Goal: Contribute content: Add original content to the website for others to see

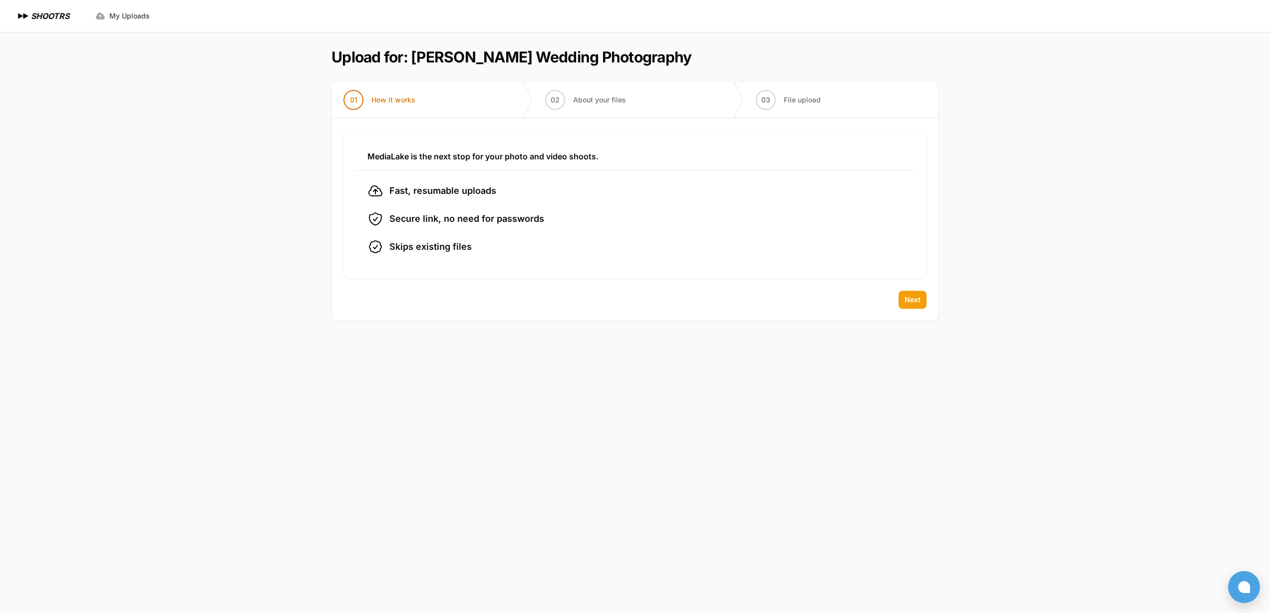
click at [906, 301] on span "Next" at bounding box center [913, 300] width 16 height 10
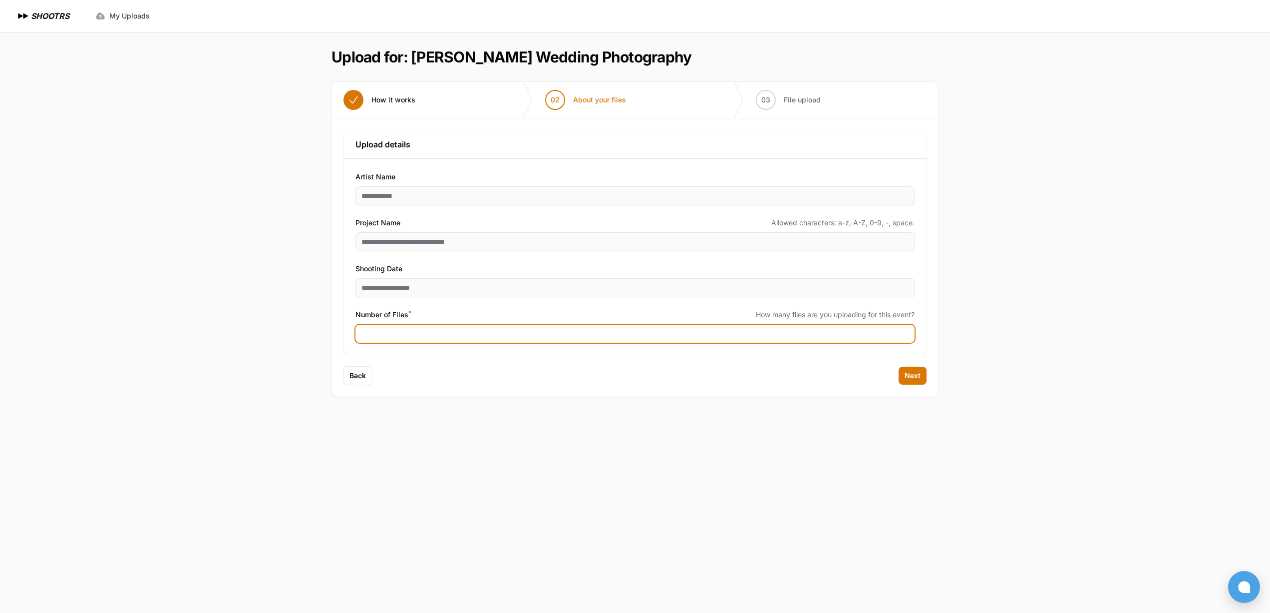
click at [389, 332] on input "Number of Files *" at bounding box center [635, 334] width 559 height 18
type input "****"
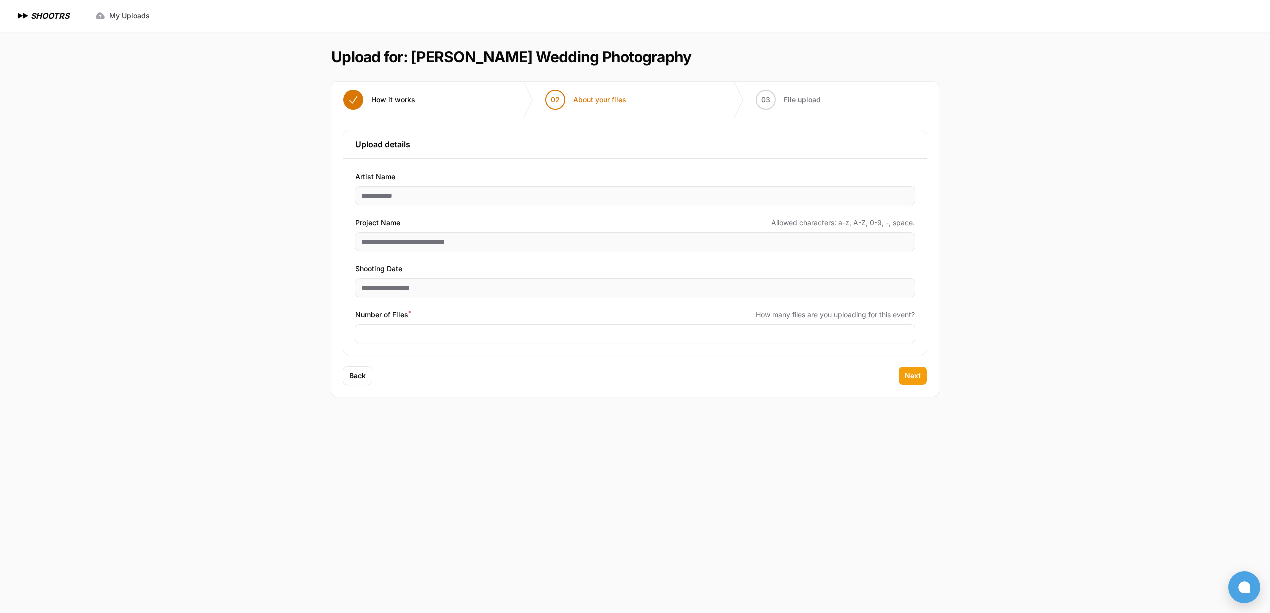
click at [920, 372] on span "Next" at bounding box center [913, 375] width 16 height 10
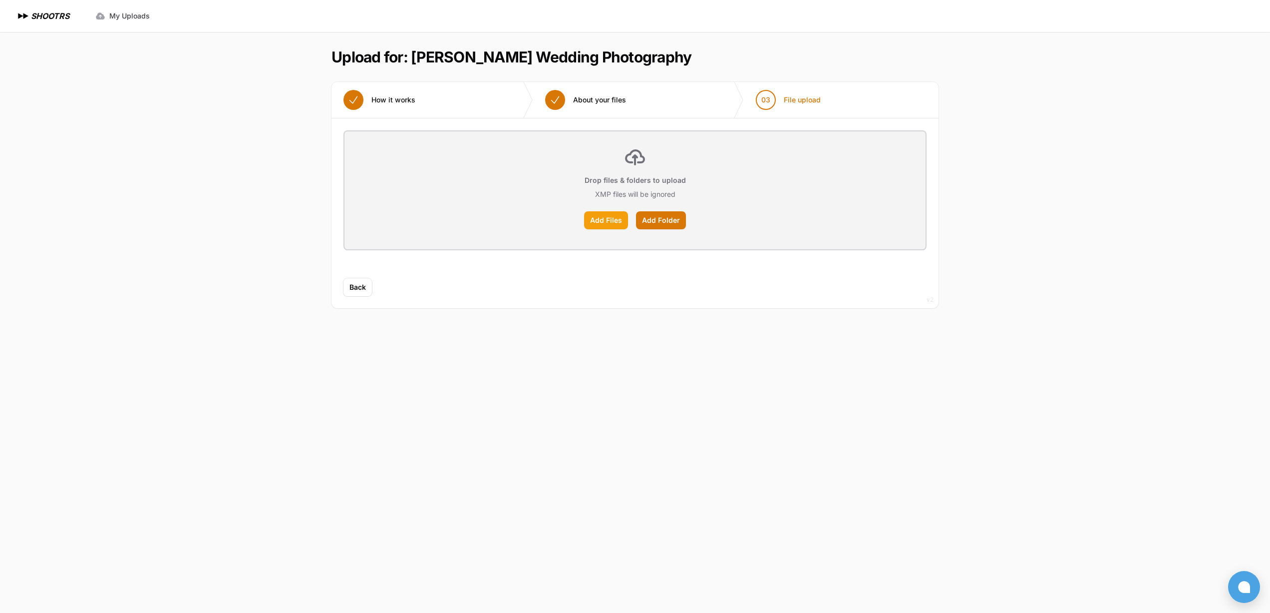
click at [611, 219] on label "Add Files" at bounding box center [606, 220] width 44 height 18
click at [0, 0] on input "Add Files" at bounding box center [0, 0] width 0 height 0
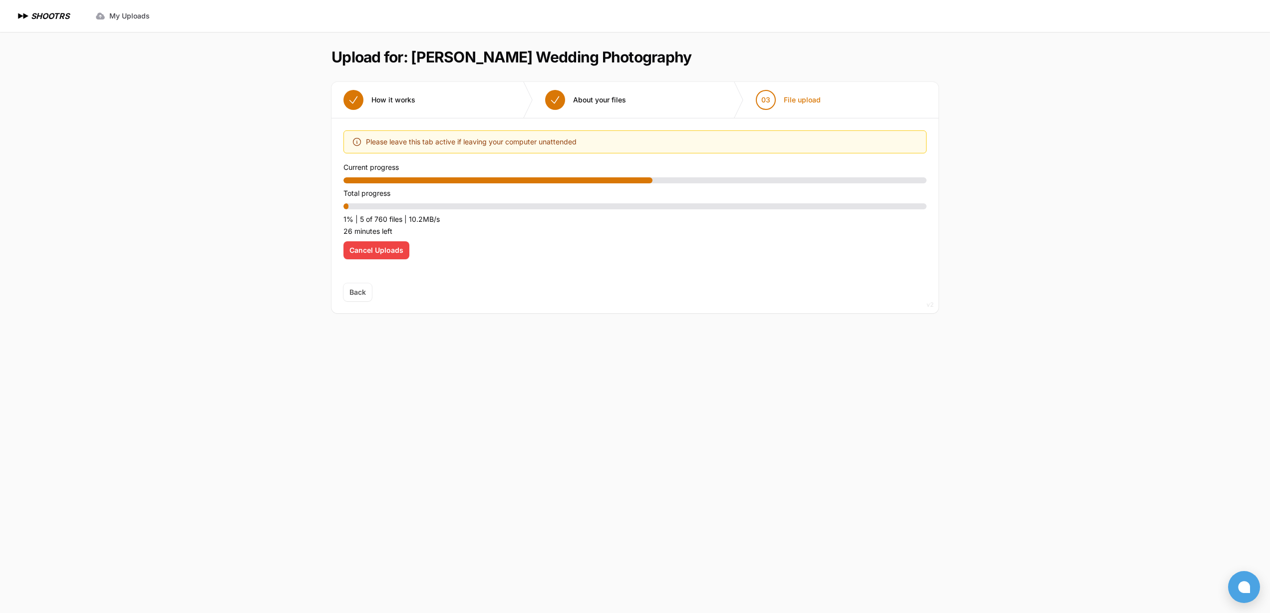
click at [388, 253] on span "Cancel Uploads" at bounding box center [377, 250] width 54 height 10
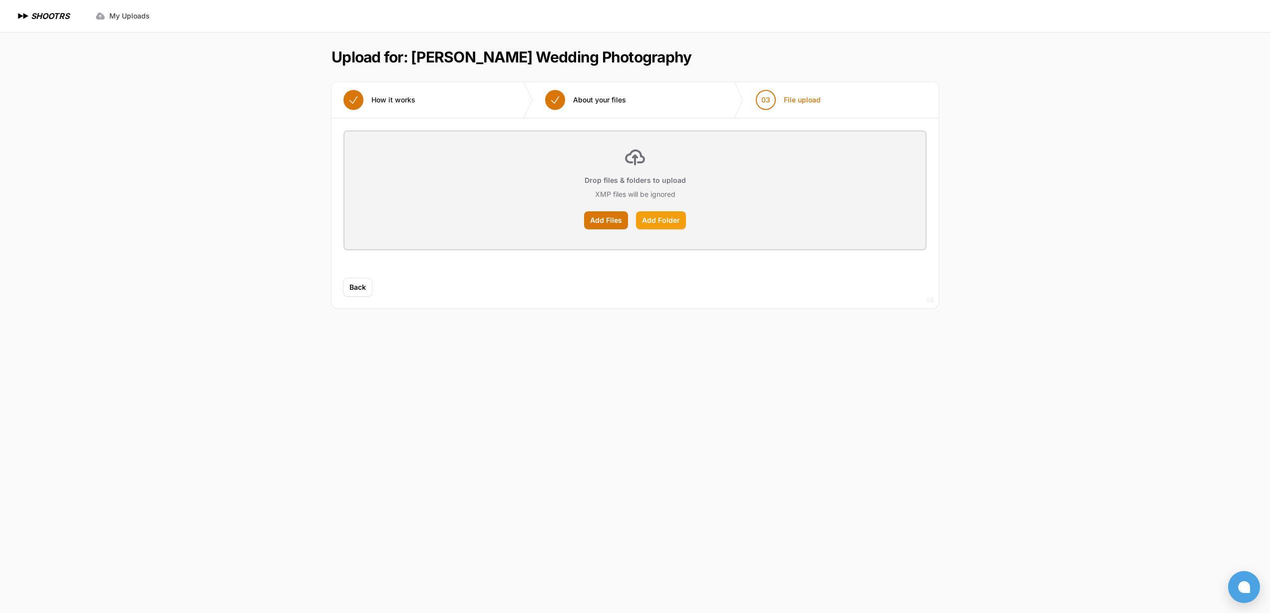
click at [660, 221] on label "Add Folder" at bounding box center [661, 220] width 50 height 18
click at [0, 0] on input "Add Folder" at bounding box center [0, 0] width 0 height 0
